Goal: Complete application form: Complete application form

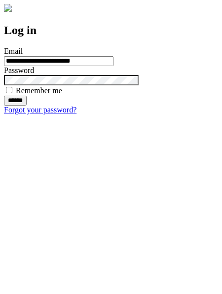
type input "**********"
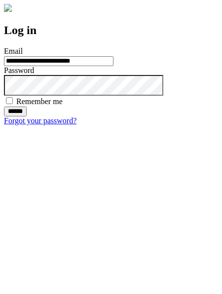
click at [27, 117] on input "******" at bounding box center [15, 112] width 23 height 10
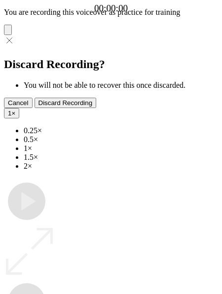
type input "**********"
